Goal: Task Accomplishment & Management: Manage account settings

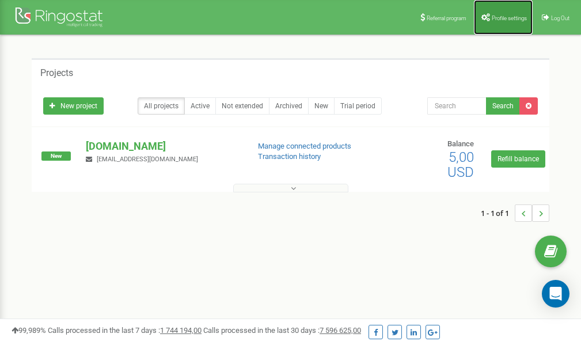
click at [499, 20] on span "Profile settings" at bounding box center [509, 18] width 35 height 6
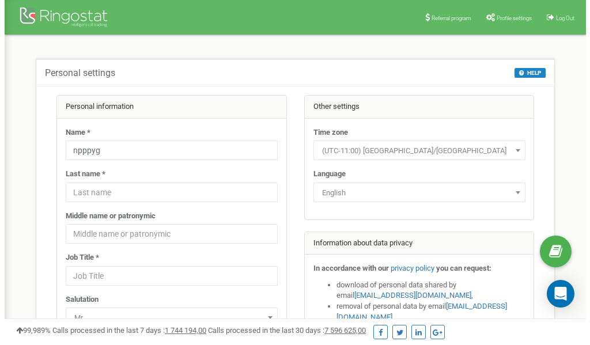
scroll to position [58, 0]
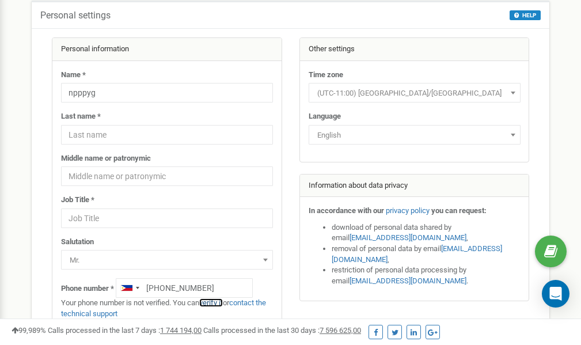
click at [219, 302] on link "verify it" at bounding box center [211, 302] width 24 height 9
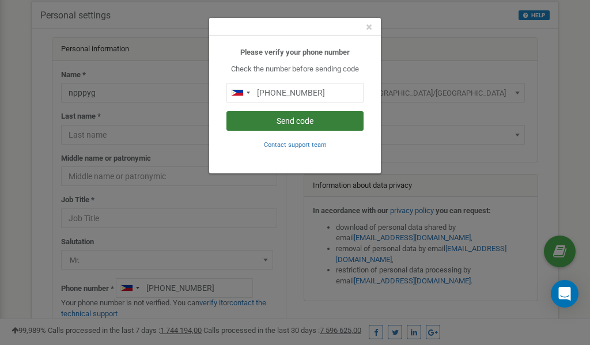
click at [293, 120] on button "Send code" at bounding box center [294, 121] width 137 height 20
